Goal: Navigation & Orientation: Understand site structure

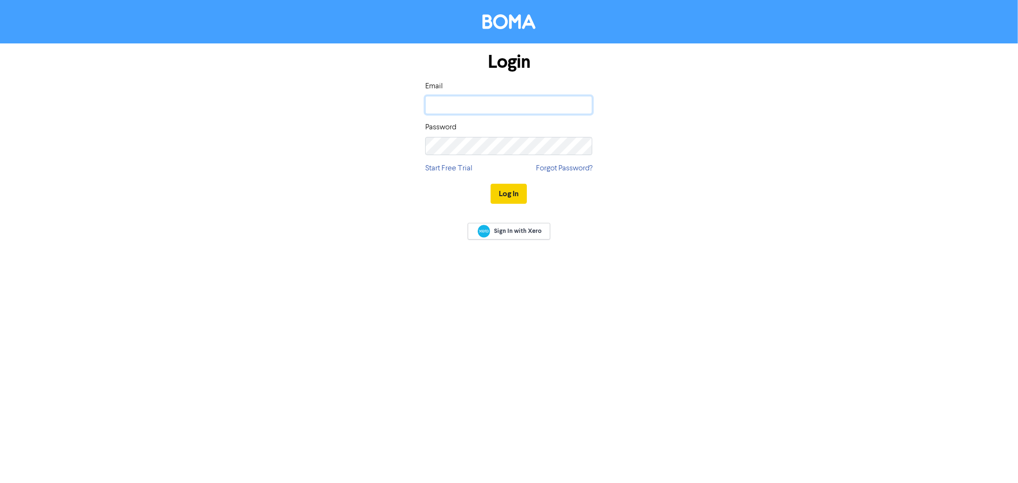
type input "[PERSON_NAME][EMAIL_ADDRESS][DOMAIN_NAME]"
click at [502, 192] on button "Log In" at bounding box center [509, 194] width 36 height 20
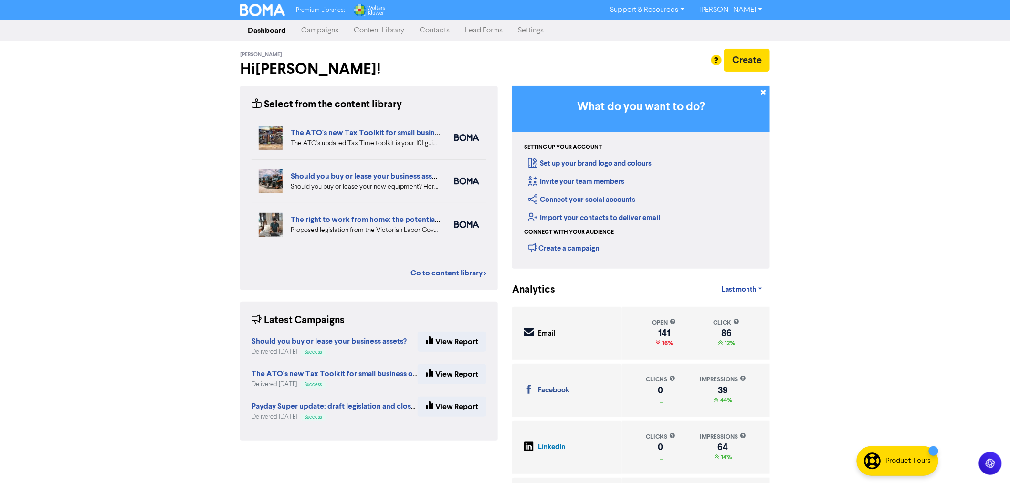
click at [378, 25] on link "Content Library" at bounding box center [379, 30] width 66 height 19
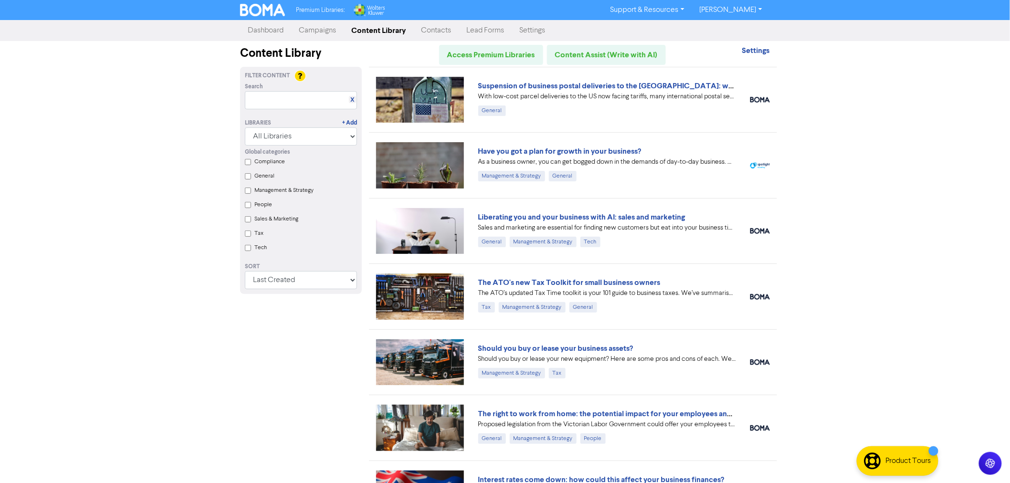
click at [250, 230] on input "Tax" at bounding box center [248, 233] width 6 height 6
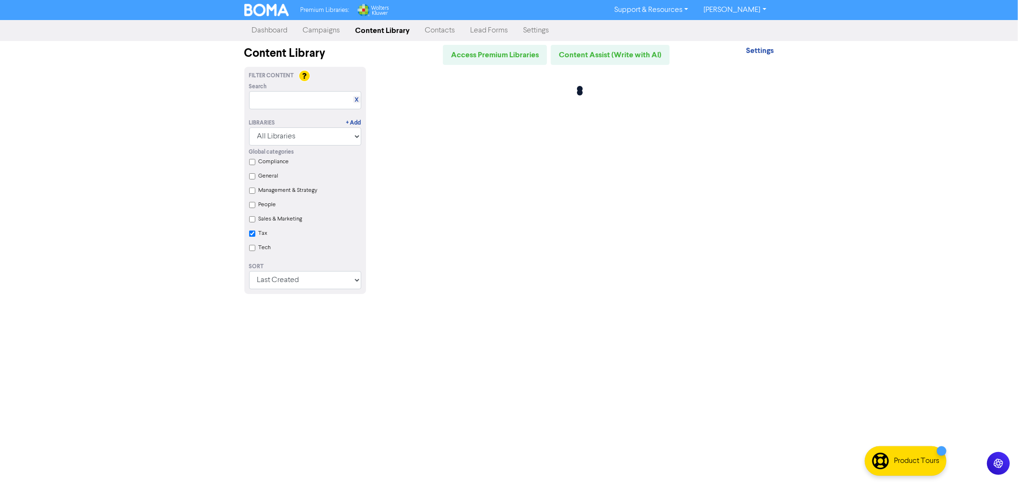
checkbox input "true"
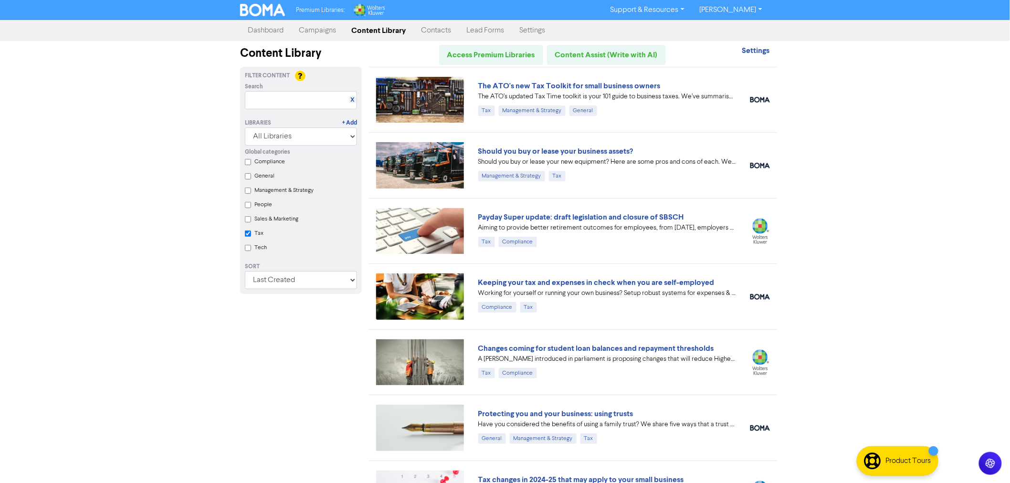
click at [304, 31] on link "Campaigns" at bounding box center [317, 30] width 52 height 19
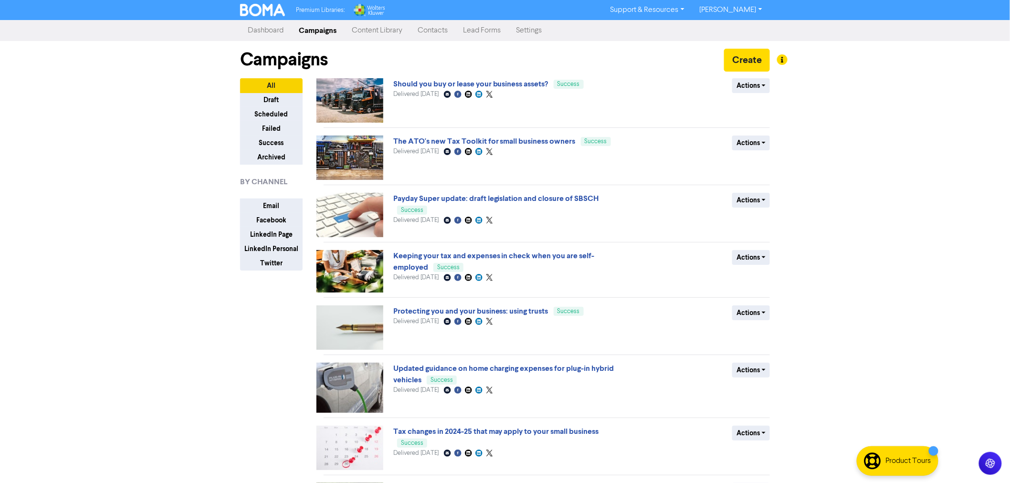
click at [369, 30] on link "Content Library" at bounding box center [377, 30] width 66 height 19
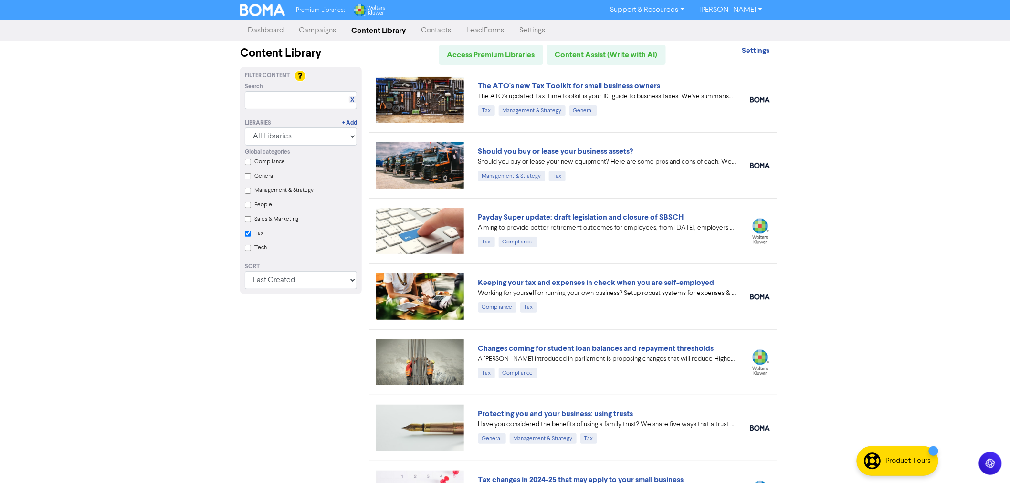
click at [438, 30] on link "Contacts" at bounding box center [435, 30] width 45 height 19
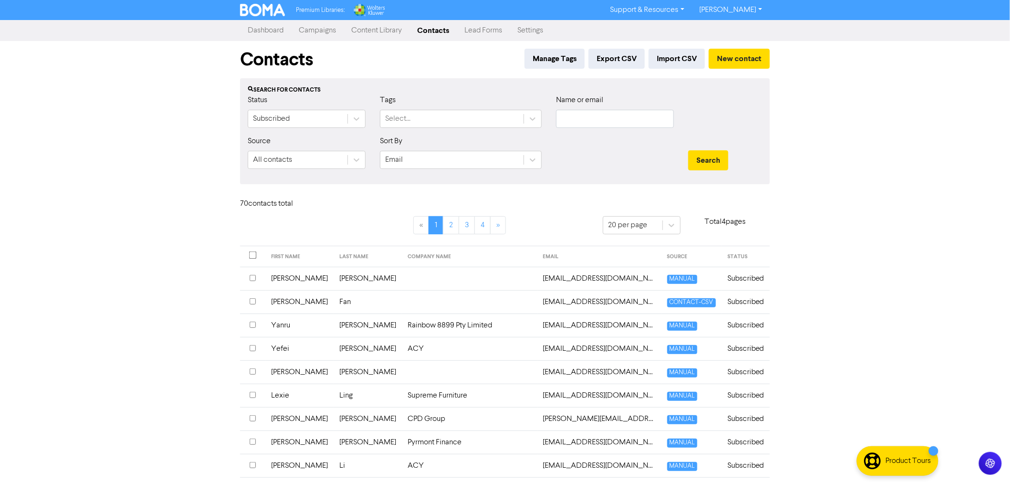
click at [378, 29] on link "Content Library" at bounding box center [377, 30] width 66 height 19
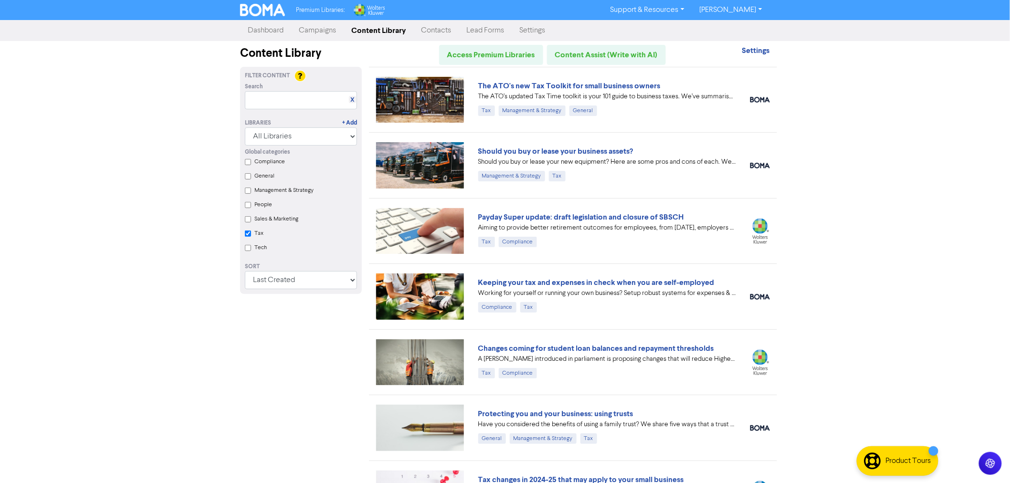
click at [320, 32] on link "Campaigns" at bounding box center [317, 30] width 52 height 19
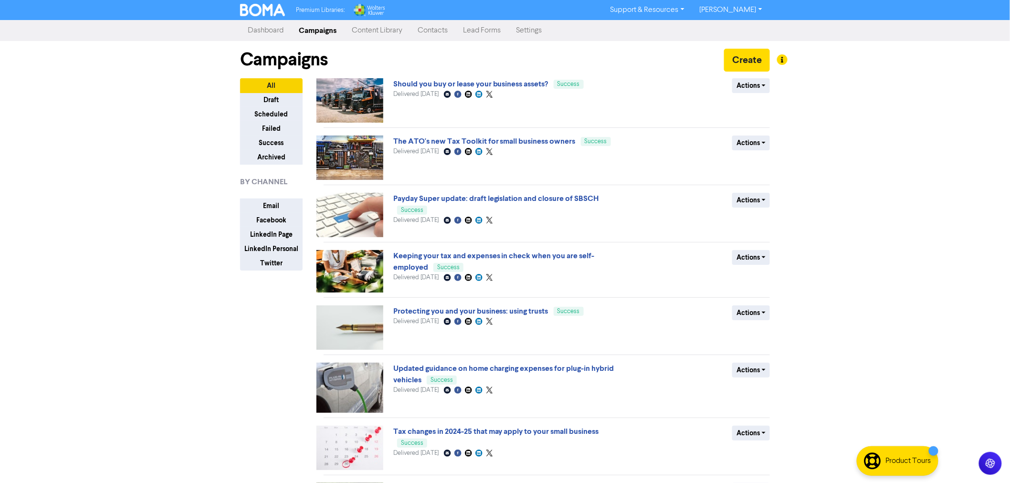
click at [254, 37] on link "Dashboard" at bounding box center [265, 30] width 51 height 19
